Goal: Transaction & Acquisition: Book appointment/travel/reservation

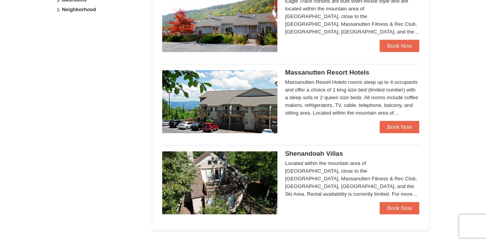
scroll to position [418, 0]
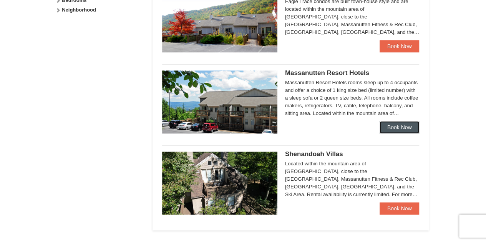
click at [397, 127] on link "Book Now" at bounding box center [399, 127] width 40 height 12
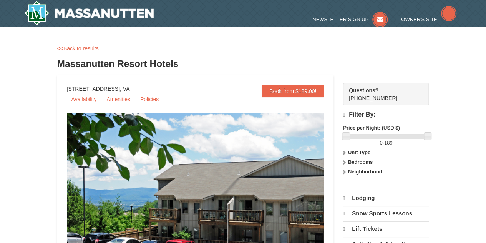
select select "9"
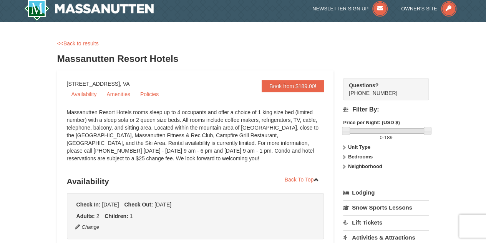
scroll to position [2, 0]
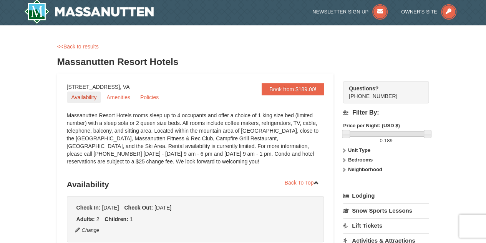
click at [81, 97] on link "Availability" at bounding box center [84, 97] width 35 height 12
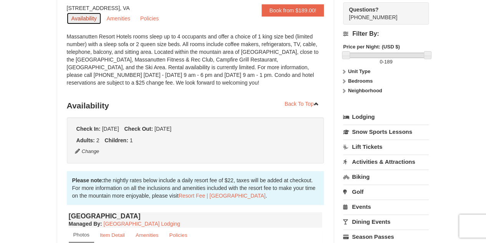
scroll to position [0, 0]
